Goal: Transaction & Acquisition: Purchase product/service

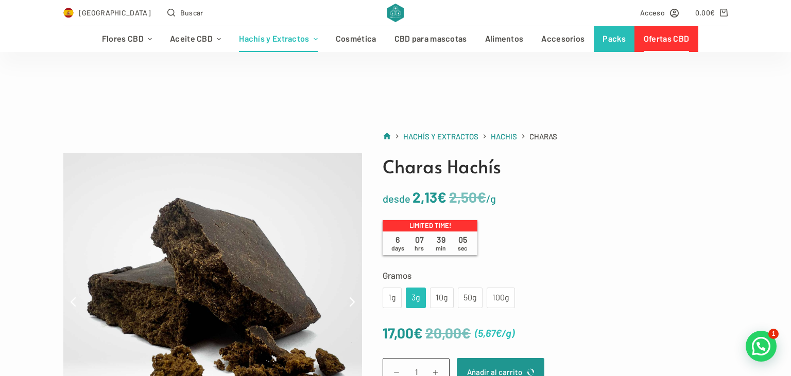
scroll to position [208, 0]
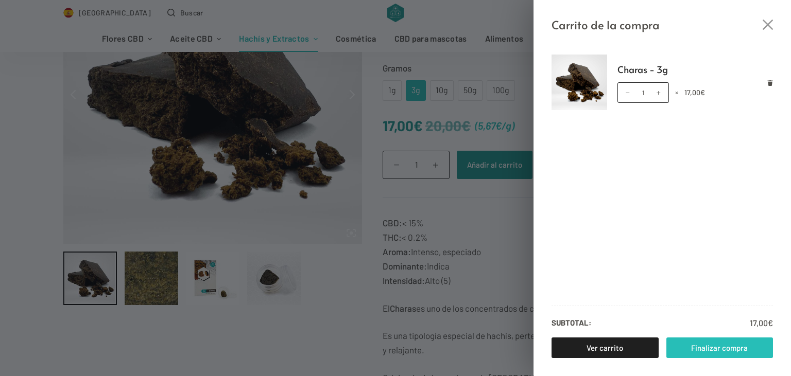
click at [751, 351] on link "Finalizar compra" at bounding box center [719, 348] width 107 height 21
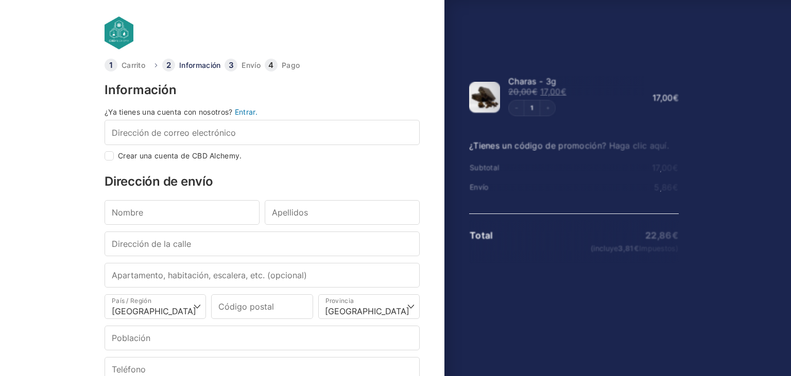
select select "B"
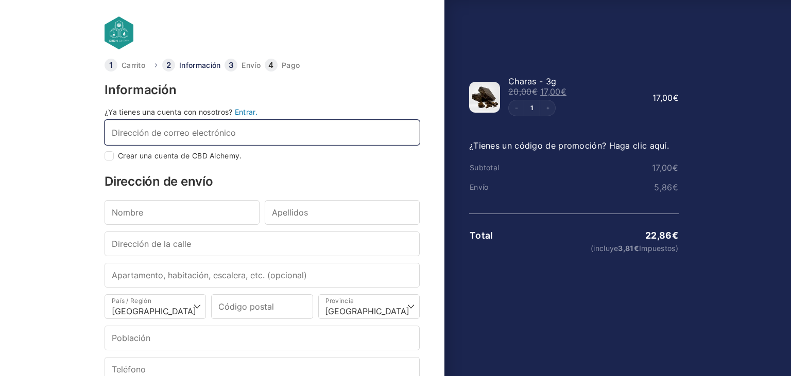
click at [159, 135] on input "Dirección de correo electrónico *" at bounding box center [262, 132] width 315 height 25
type input "ro"
checkbox input "true"
type input "ro"
